Goal: Find specific page/section: Find specific page/section

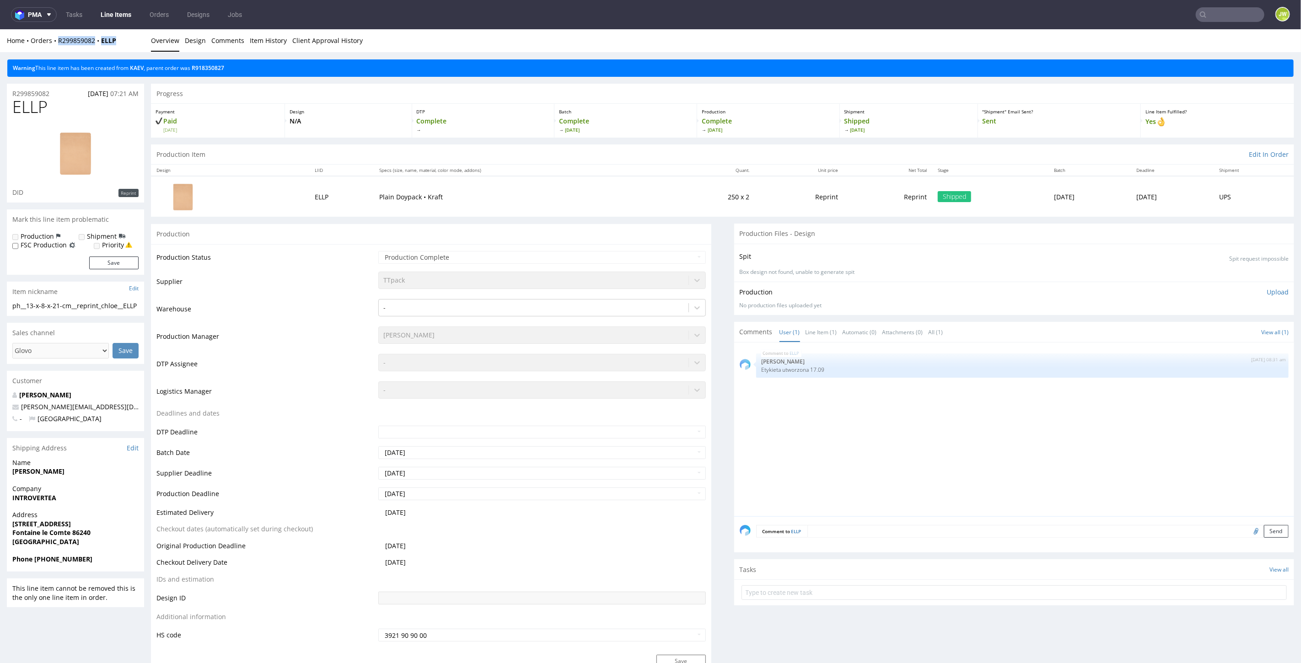
drag, startPoint x: 132, startPoint y: 34, endPoint x: 55, endPoint y: 47, distance: 78.5
click at [55, 47] on div "Home Orders R299859082 ELLP Overview Design Comments Item History Client Approv…" at bounding box center [650, 40] width 1301 height 23
copy div "R299859082 ELLP"
click at [140, 69] on link "KAEV" at bounding box center [137, 68] width 14 height 8
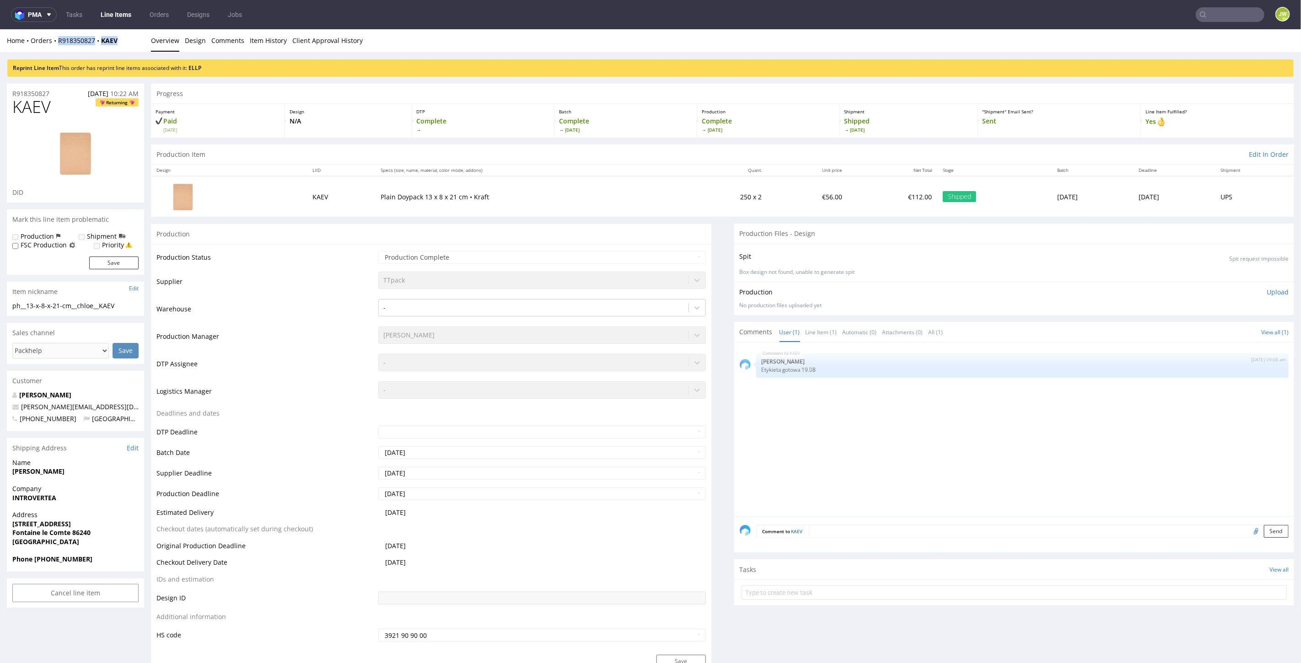
drag, startPoint x: 131, startPoint y: 41, endPoint x: 57, endPoint y: 44, distance: 73.8
click at [57, 44] on div "Home Orders R918350827 KAEV Overview Design Comments Item History Client Approv…" at bounding box center [650, 40] width 1301 height 23
copy div "R918350827 KAEV"
click at [1218, 5] on nav "pma Tasks Line Items Orders Designs Jobs JW" at bounding box center [650, 14] width 1301 height 29
click at [1216, 12] on input "text" at bounding box center [1230, 14] width 69 height 15
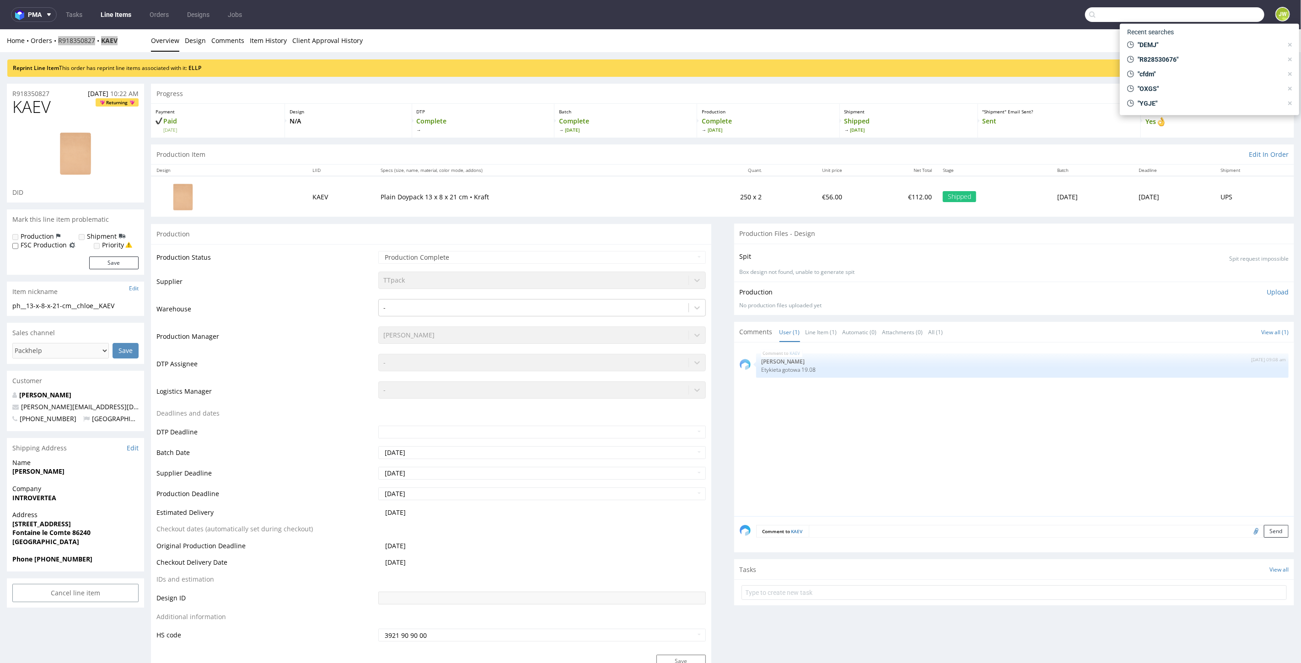
paste input "IYIK"
type input "IYIK"
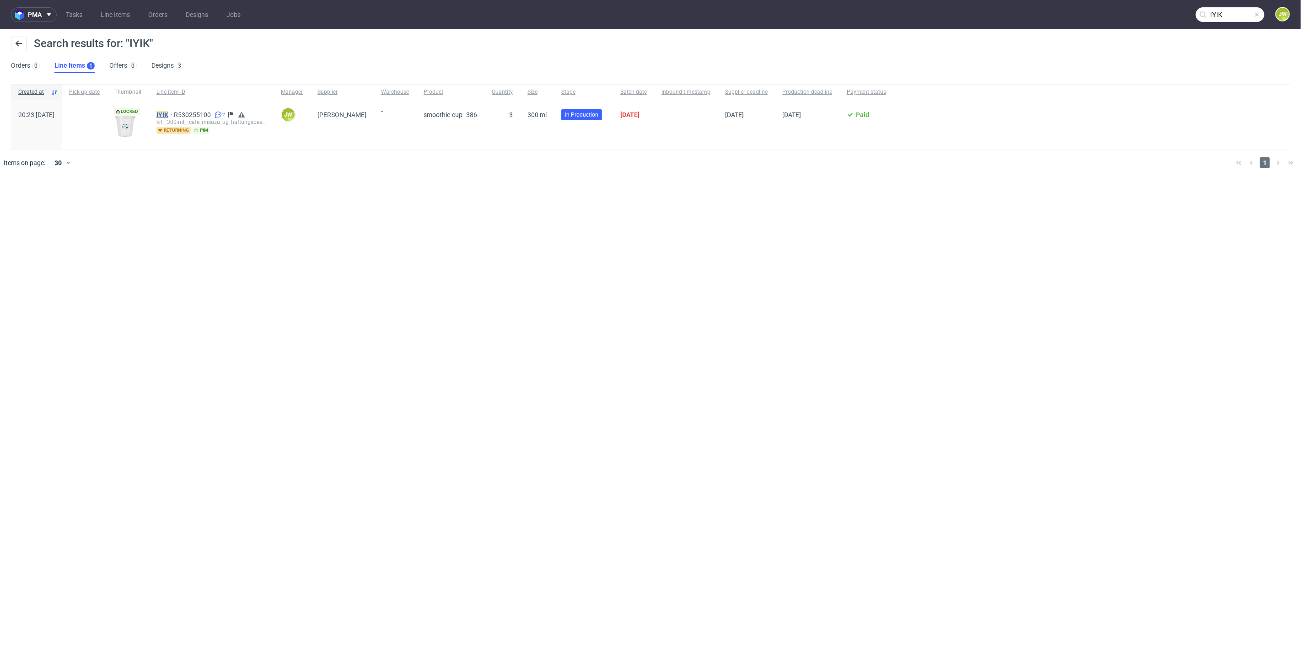
click at [168, 115] on mark "IYIK" at bounding box center [162, 114] width 12 height 7
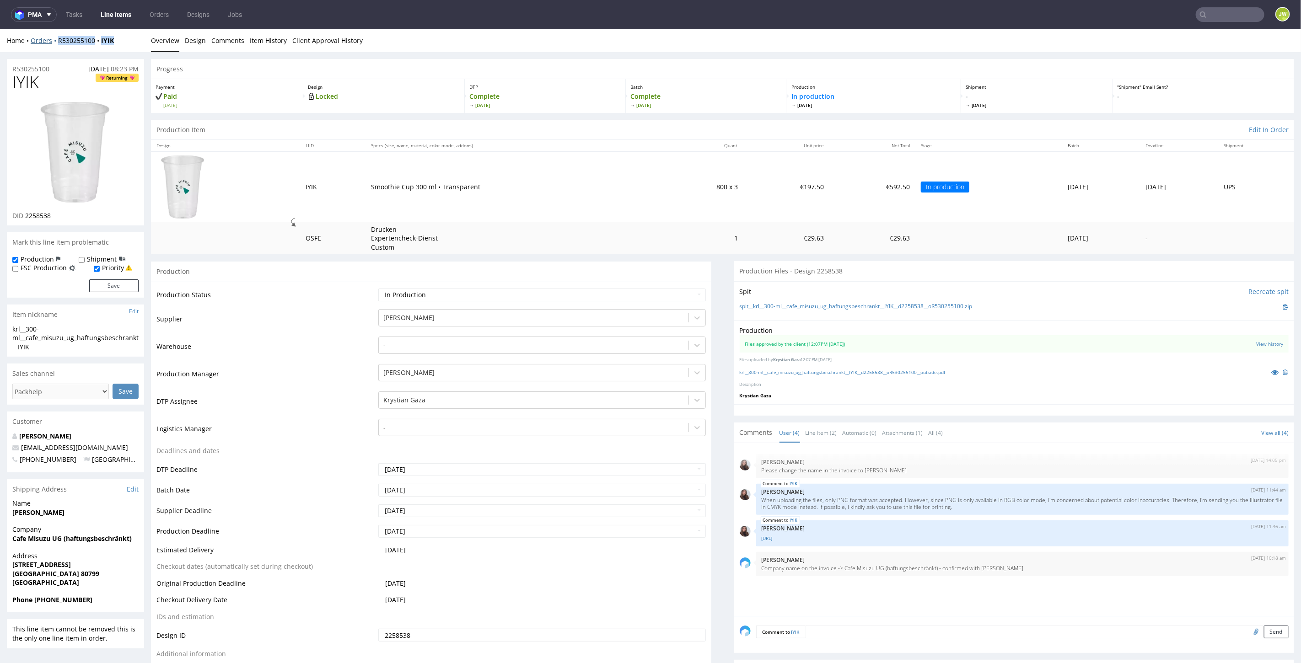
drag, startPoint x: 128, startPoint y: 41, endPoint x: 54, endPoint y: 43, distance: 74.2
click at [54, 43] on div "Home Orders R530255100 IYIK" at bounding box center [75, 40] width 137 height 9
copy div "R530255100 IYIK"
click at [1236, 7] on input "text" at bounding box center [1230, 14] width 69 height 15
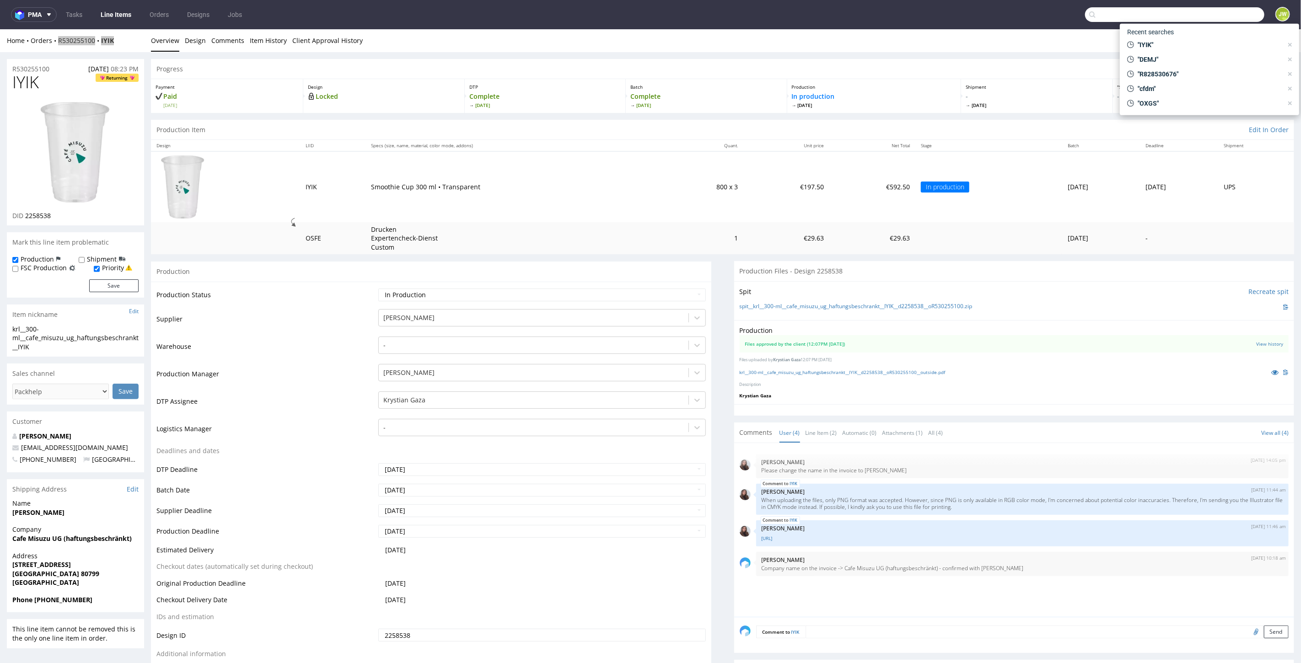
paste input "CKTN"
type input "CKTN"
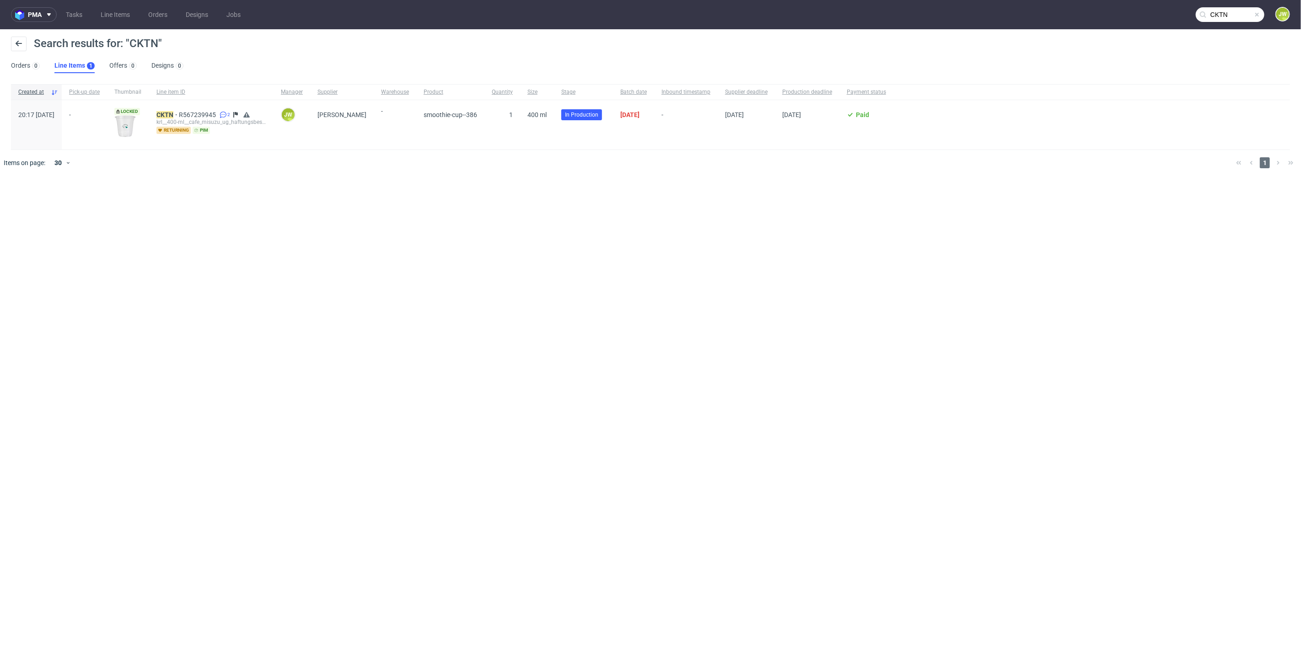
click at [194, 119] on div "krl__400-ml__cafe_misuzu_ug_haftungsbeschrankt__ CKTN" at bounding box center [211, 122] width 110 height 7
click at [173, 115] on mark "CKTN" at bounding box center [164, 114] width 17 height 7
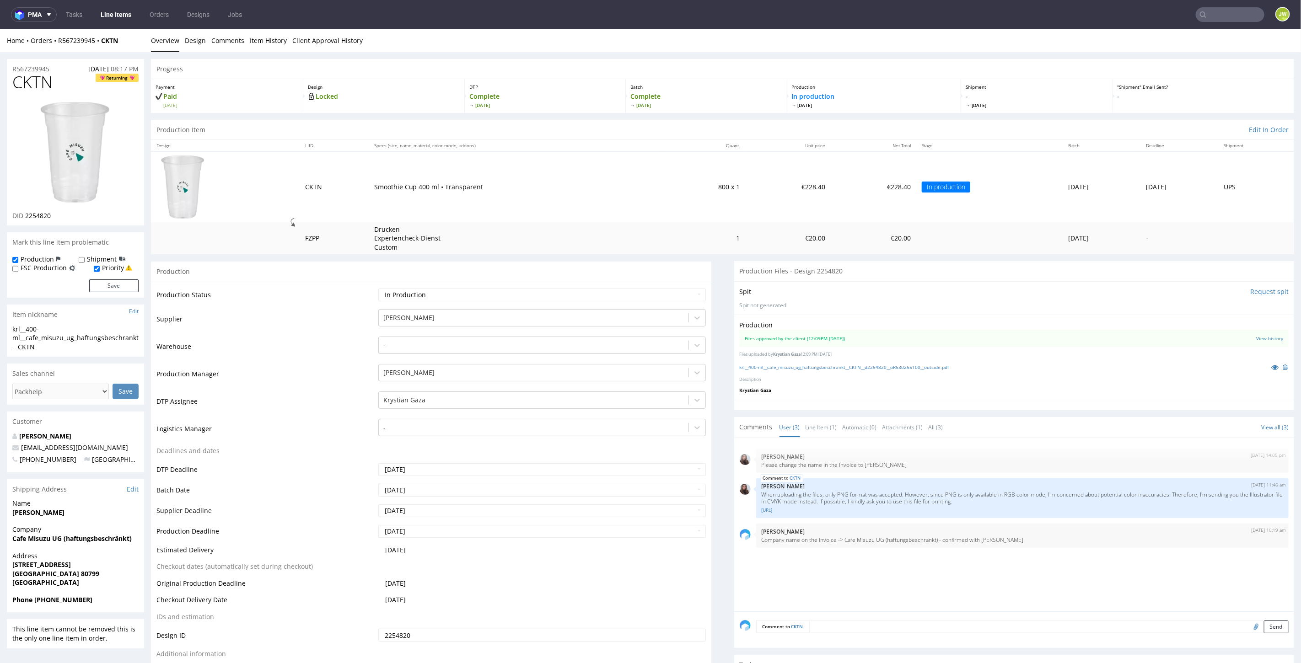
click at [110, 12] on link "Line Items" at bounding box center [116, 14] width 42 height 15
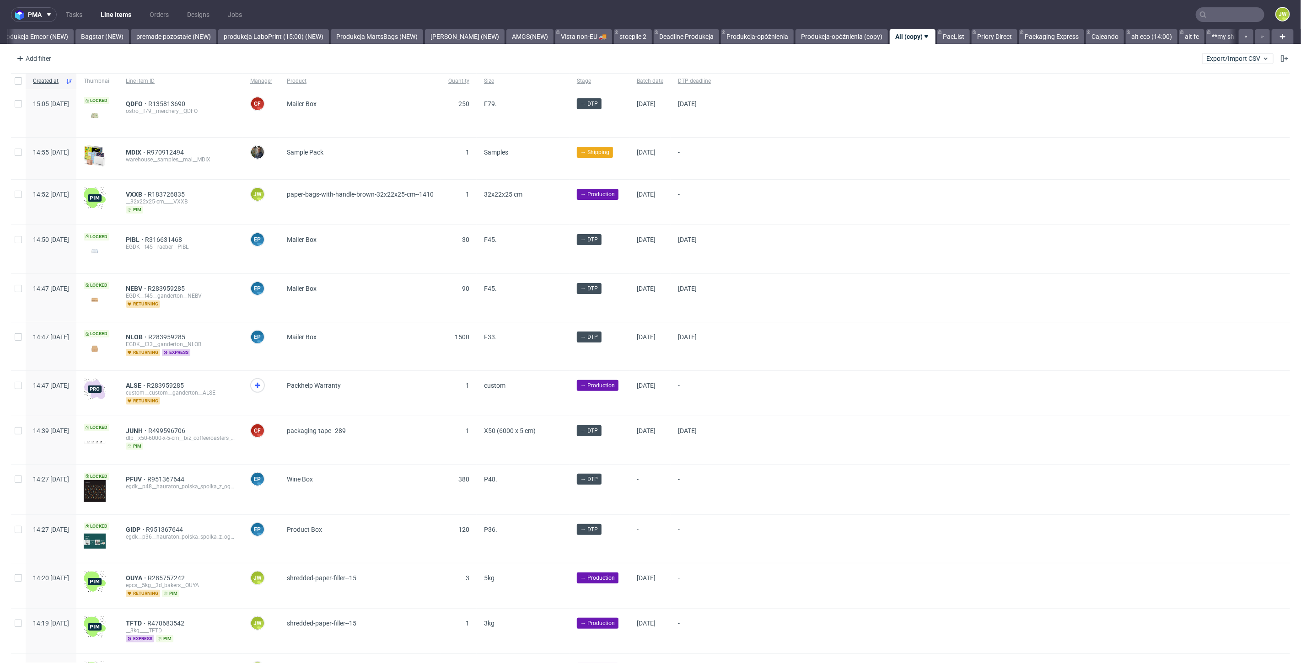
scroll to position [0, 2031]
click at [44, 37] on link "Produkcja Emcor (NEW)" at bounding box center [33, 36] width 79 height 15
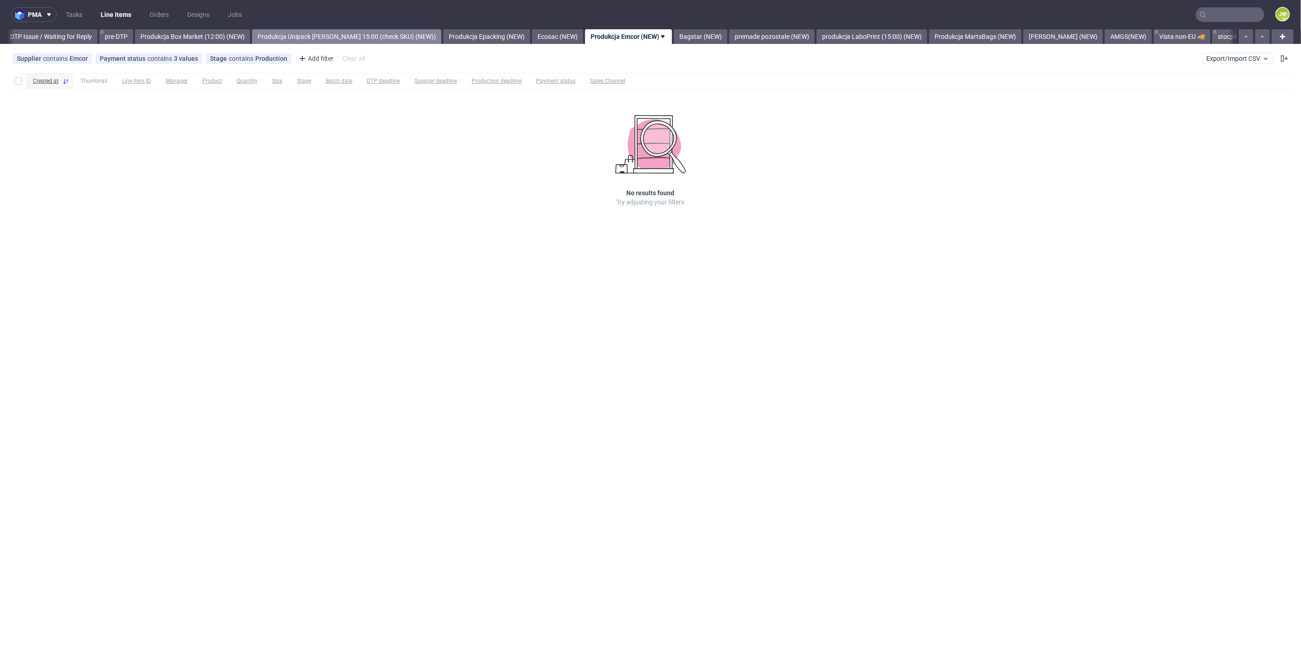
click at [322, 37] on link "Produkcja Unipack około 15:00 (check SKU) (NEW))" at bounding box center [346, 36] width 189 height 15
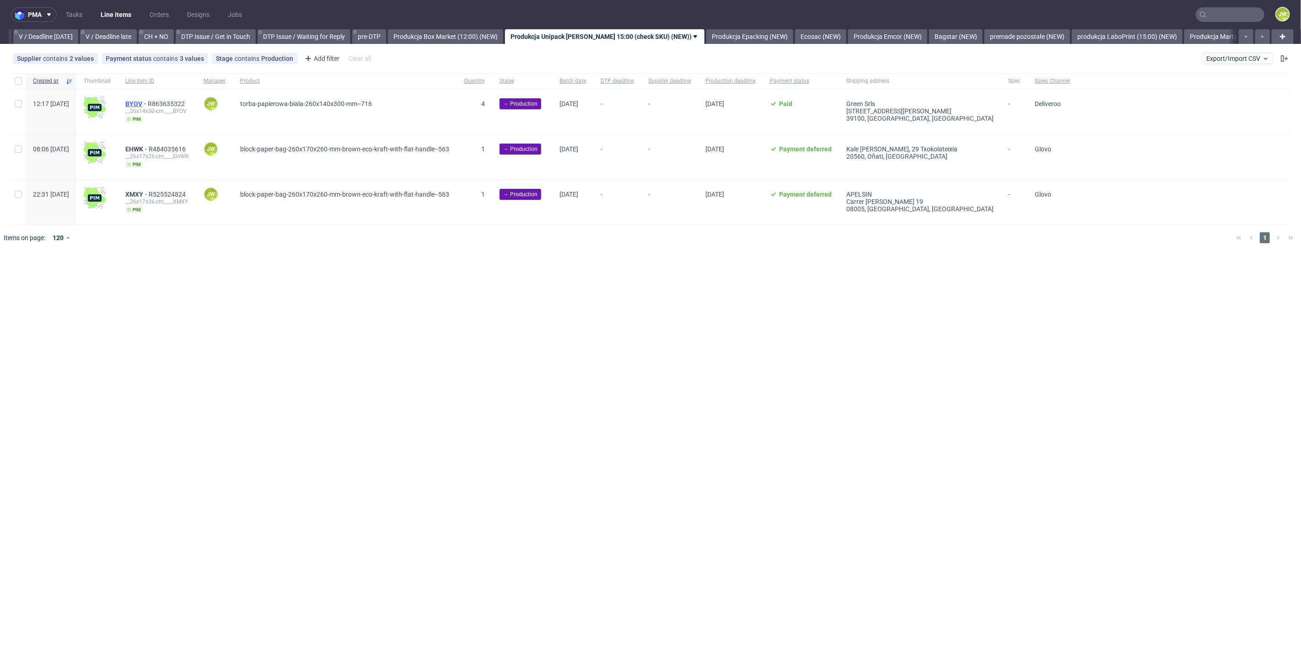
scroll to position [0, 1178]
click at [11, 83] on div at bounding box center [18, 81] width 15 height 16
checkbox input "true"
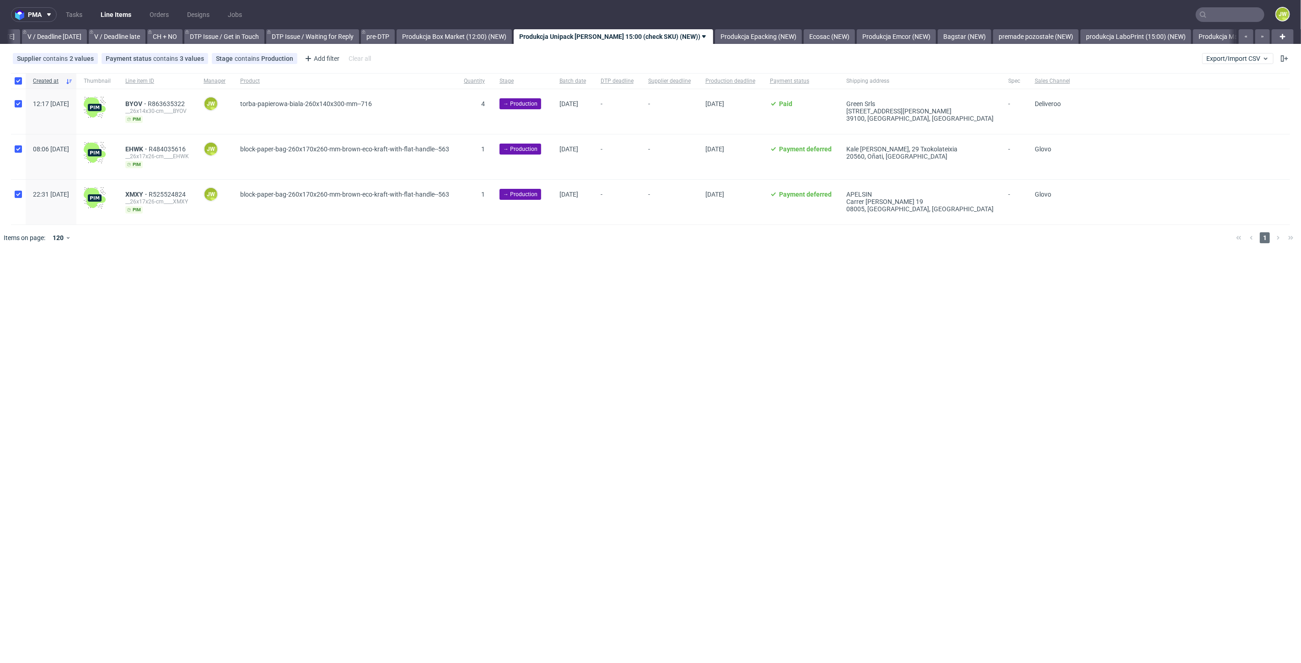
checkbox input "true"
click at [168, 276] on span "Change batch date" at bounding box center [161, 278] width 55 height 9
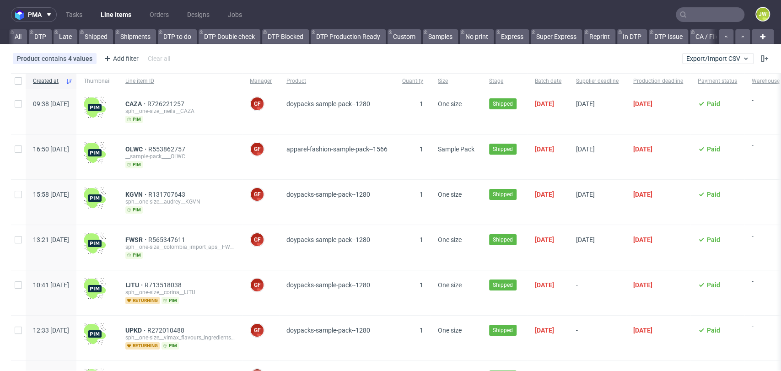
scroll to position [0, 2278]
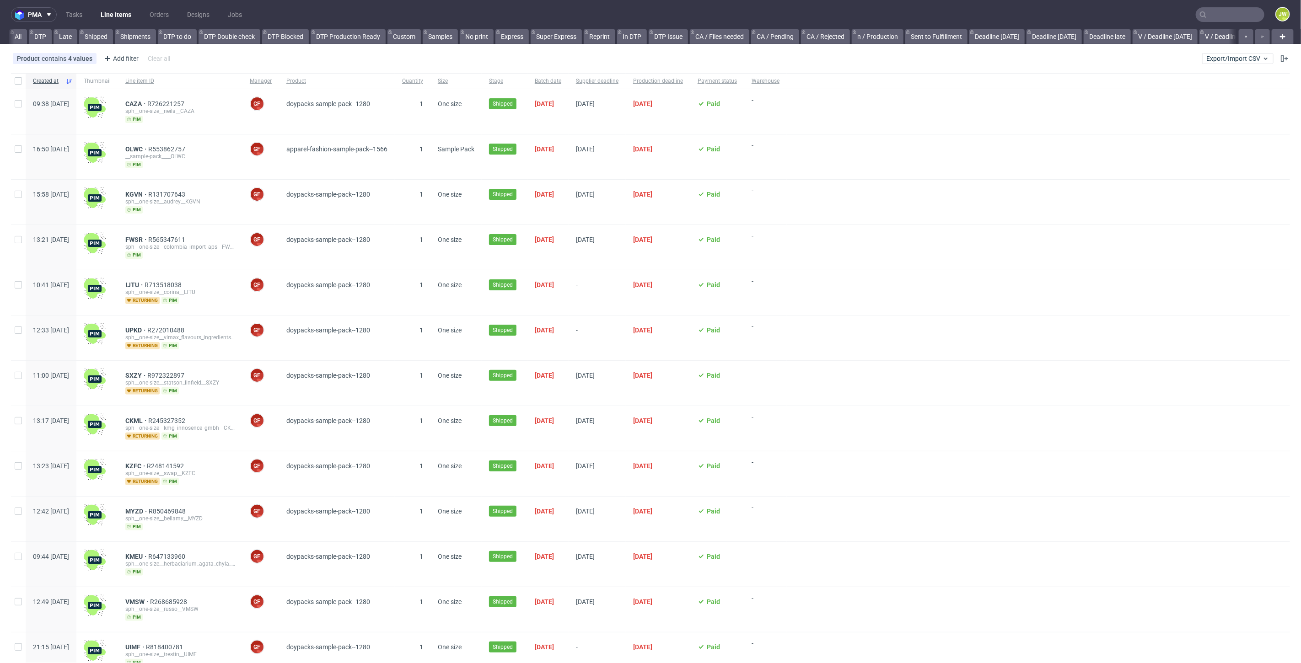
scroll to position [0, 2015]
